Goal: Task Accomplishment & Management: Use online tool/utility

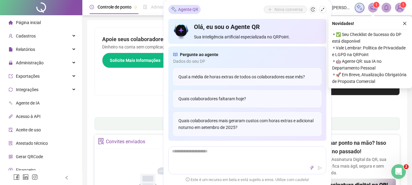
click at [70, 60] on div "Administração" at bounding box center [41, 63] width 80 height 12
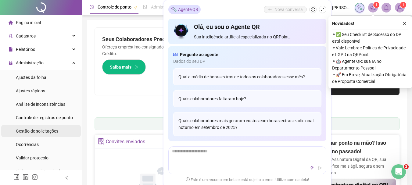
click at [40, 128] on div "Gestão de solicitações" at bounding box center [37, 131] width 42 height 12
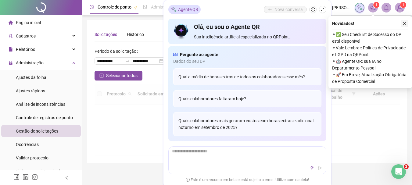
click at [405, 21] on button "button" at bounding box center [404, 23] width 7 height 7
click at [325, 10] on button "button" at bounding box center [322, 9] width 7 height 7
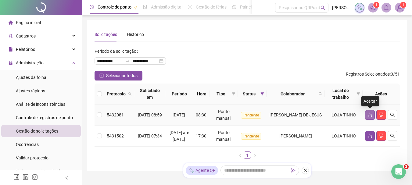
click at [366, 116] on button "button" at bounding box center [370, 115] width 10 height 10
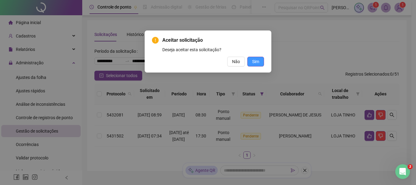
click at [255, 60] on span "Sim" at bounding box center [255, 61] width 7 height 7
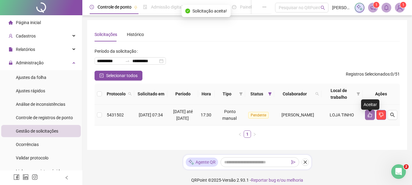
click at [368, 117] on icon "like" at bounding box center [370, 115] width 4 height 5
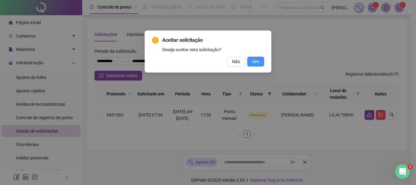
click at [260, 60] on button "Sim" at bounding box center [256, 62] width 17 height 10
